Goal: Task Accomplishment & Management: Manage account settings

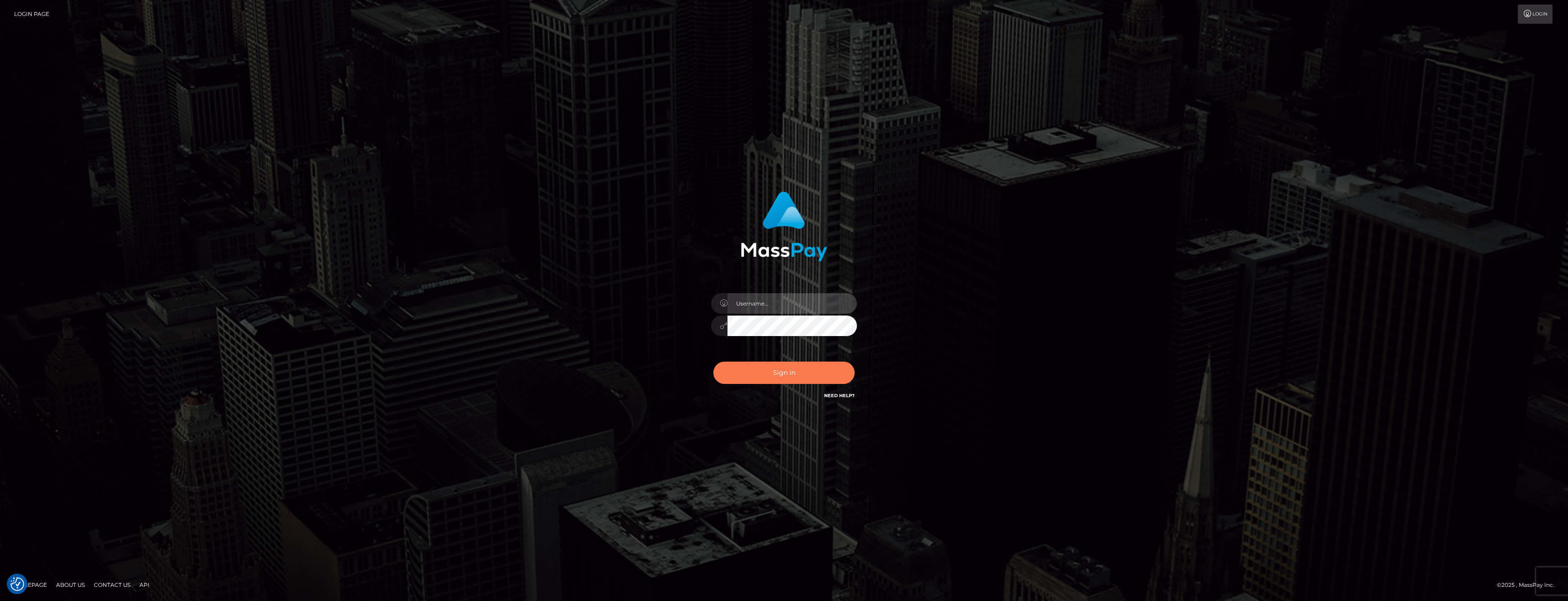
type input "anthony.club"
click at [743, 371] on button "Sign in" at bounding box center [784, 373] width 141 height 23
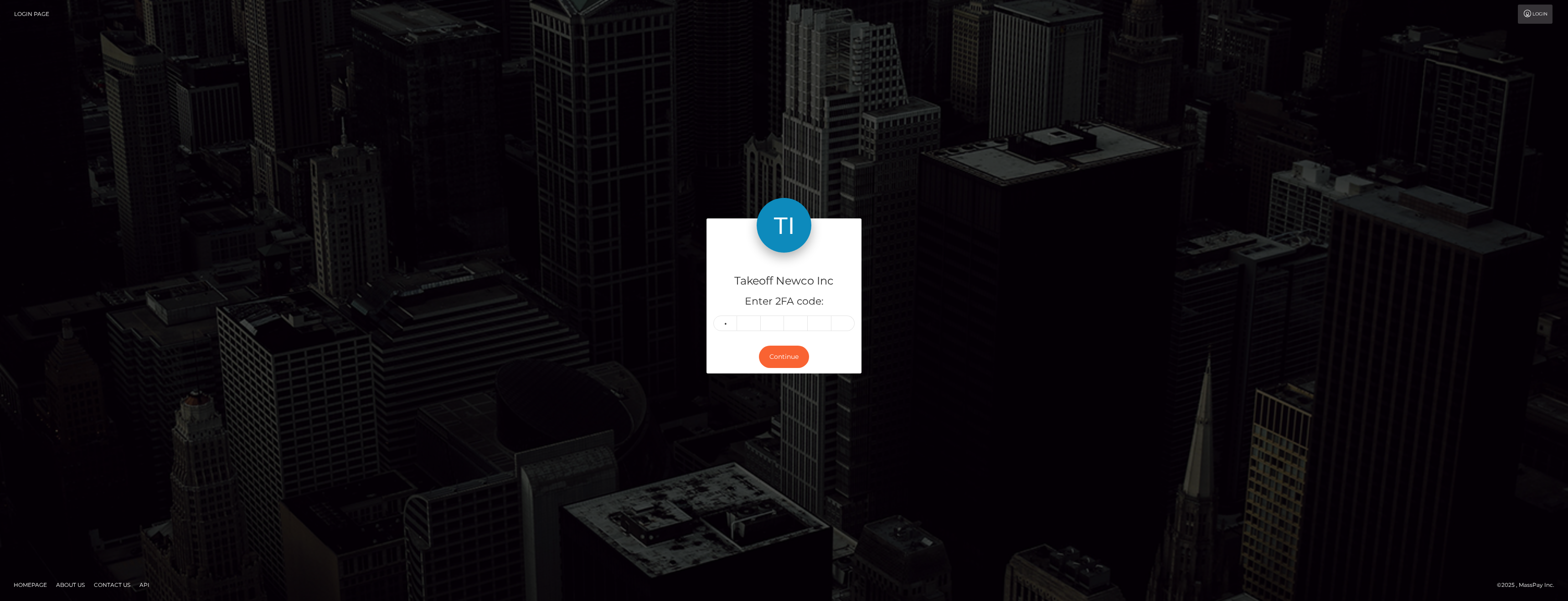
type input "5"
type input "0"
type input "6"
type input "1"
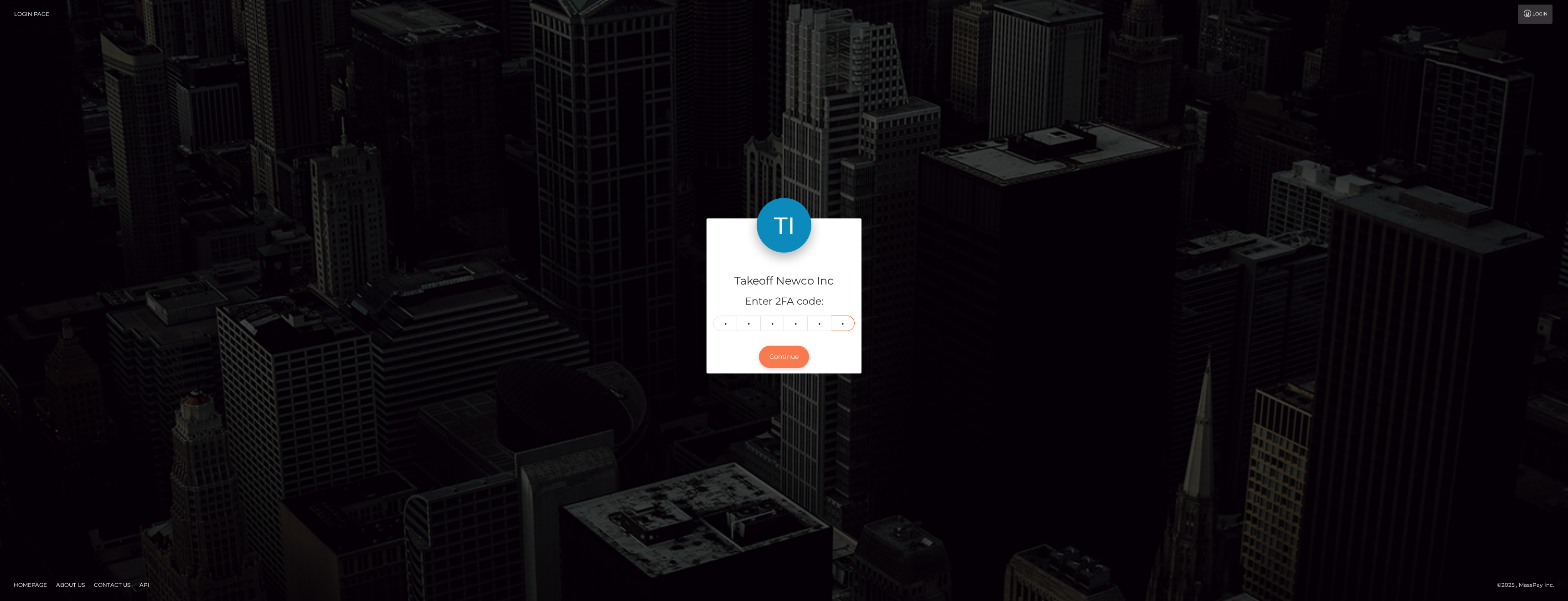
type input "9"
click at [792, 360] on button "Continue" at bounding box center [784, 357] width 50 height 23
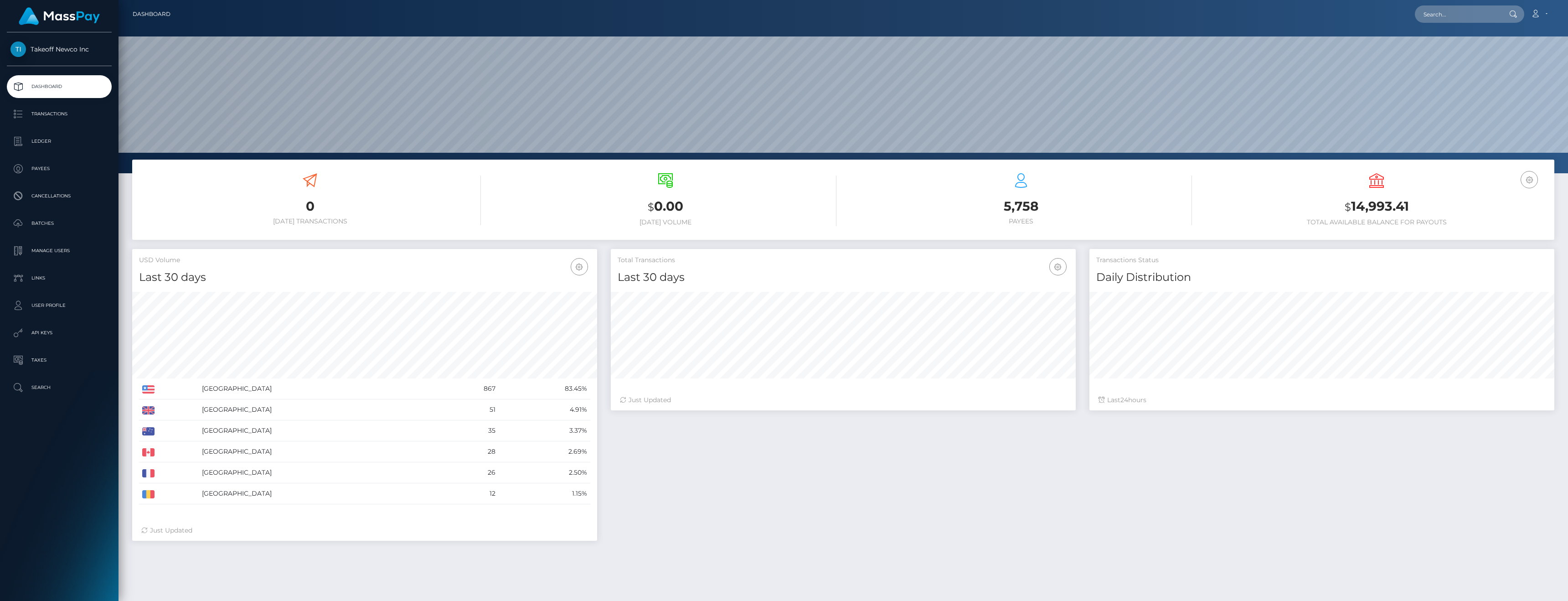
scroll to position [162, 465]
